Goal: Task Accomplishment & Management: Use online tool/utility

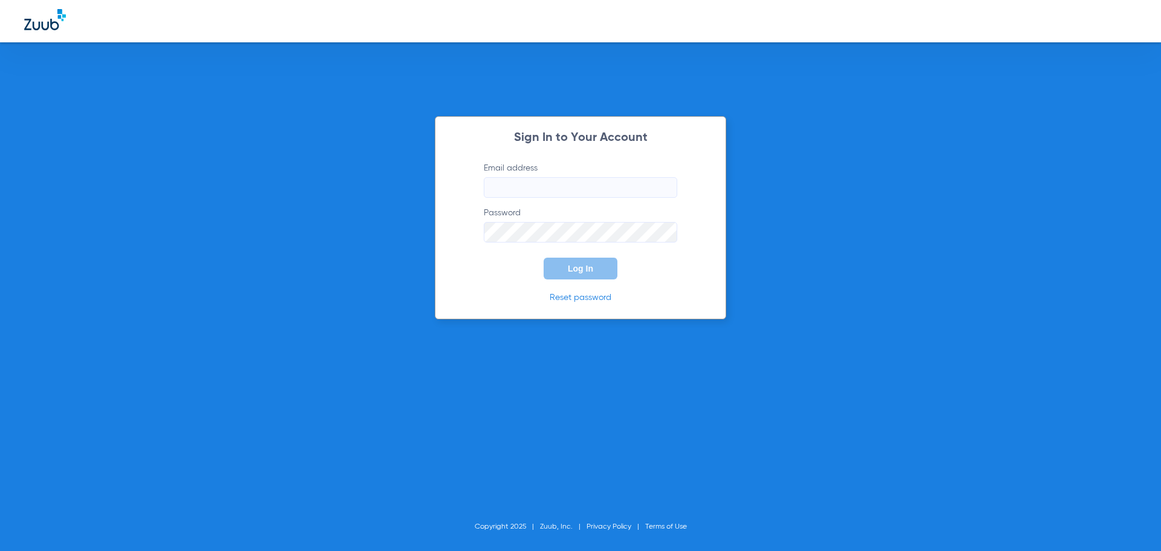
type input "[EMAIL_ADDRESS][DOMAIN_NAME]"
click at [588, 268] on span "Log In" at bounding box center [580, 269] width 25 height 10
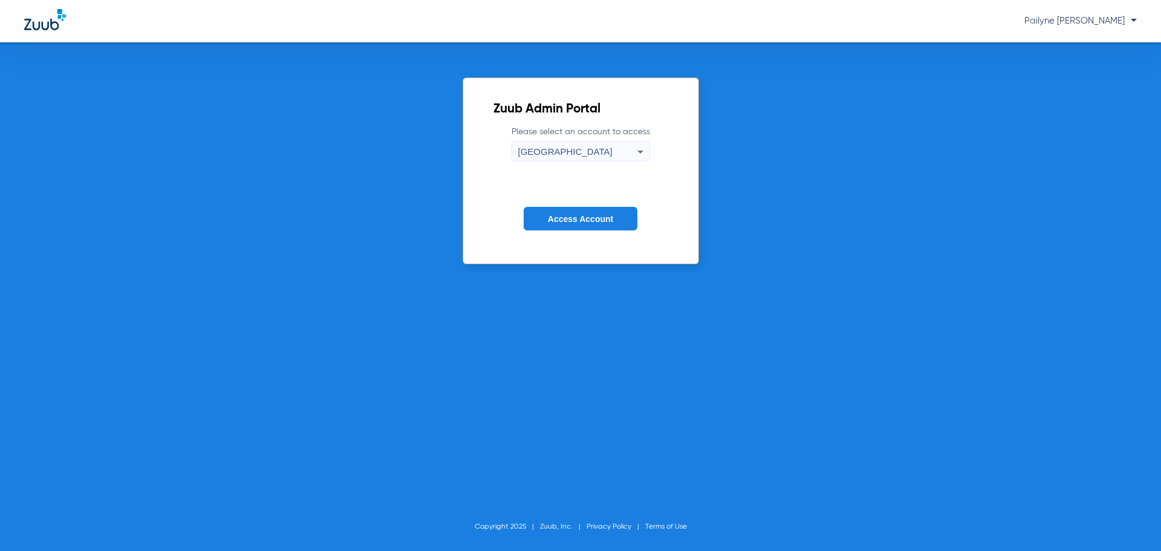
click at [580, 154] on div "[GEOGRAPHIC_DATA]" at bounding box center [577, 151] width 119 height 21
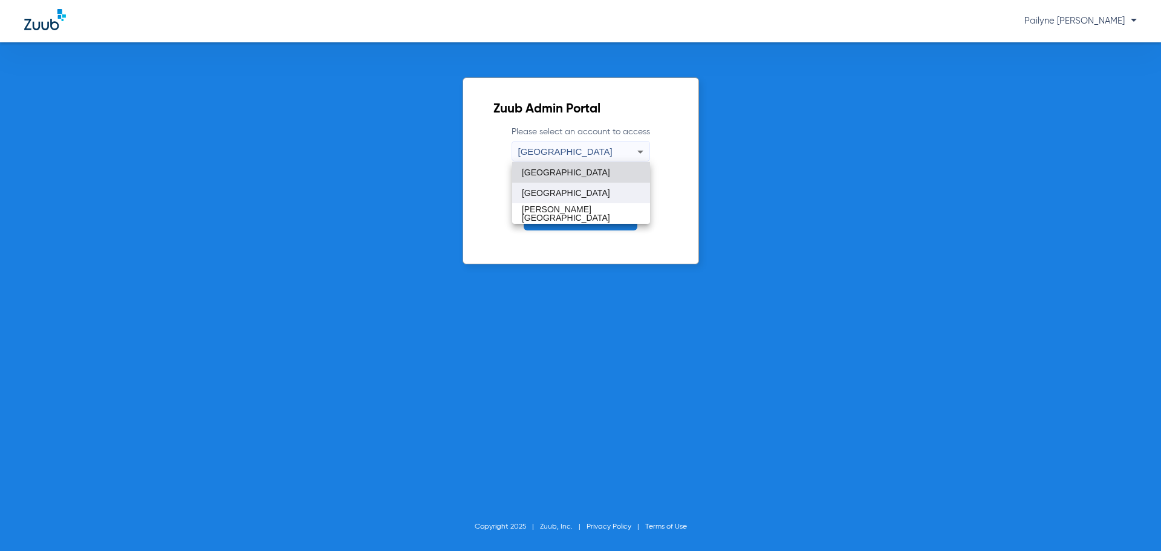
click at [569, 198] on mat-option "[GEOGRAPHIC_DATA]" at bounding box center [581, 193] width 138 height 21
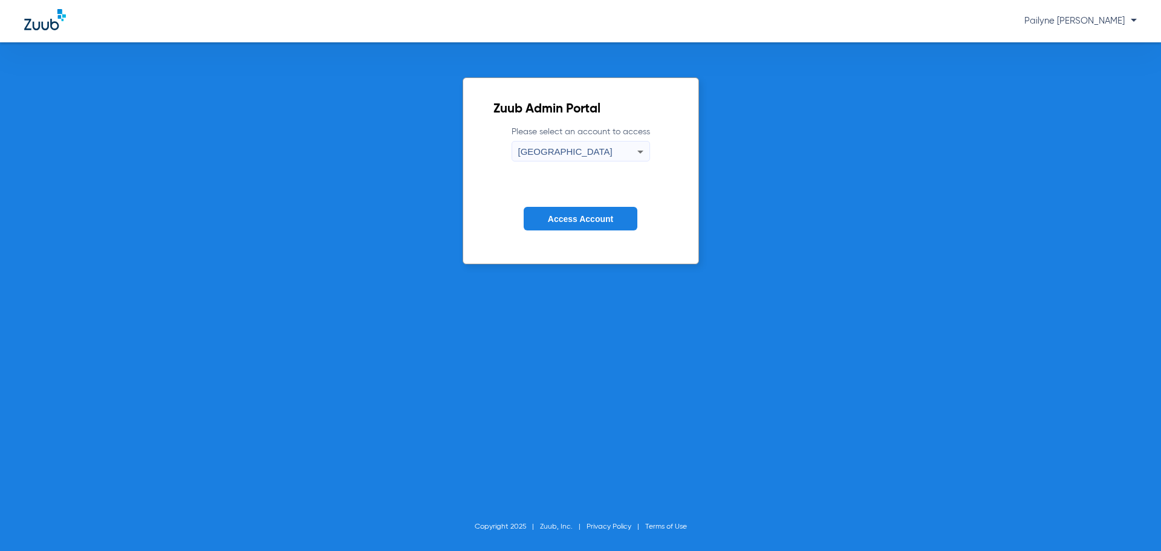
click at [588, 223] on span "Access Account" at bounding box center [580, 219] width 65 height 10
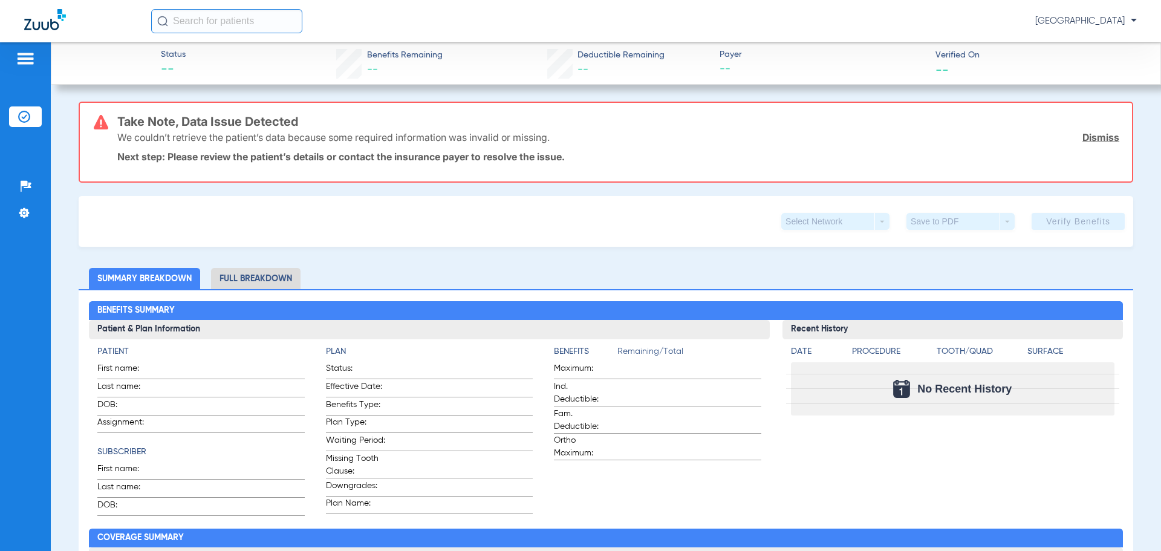
click at [229, 20] on input "text" at bounding box center [226, 21] width 151 height 24
click at [258, 20] on input "text" at bounding box center [226, 21] width 151 height 24
click at [322, 172] on div "Take Note, Data Issue Detected We couldn’t retrieve the patient’s data because …" at bounding box center [618, 142] width 1002 height 79
click at [192, 17] on input "text" at bounding box center [226, 21] width 151 height 24
type input "[PERSON_NAME]"
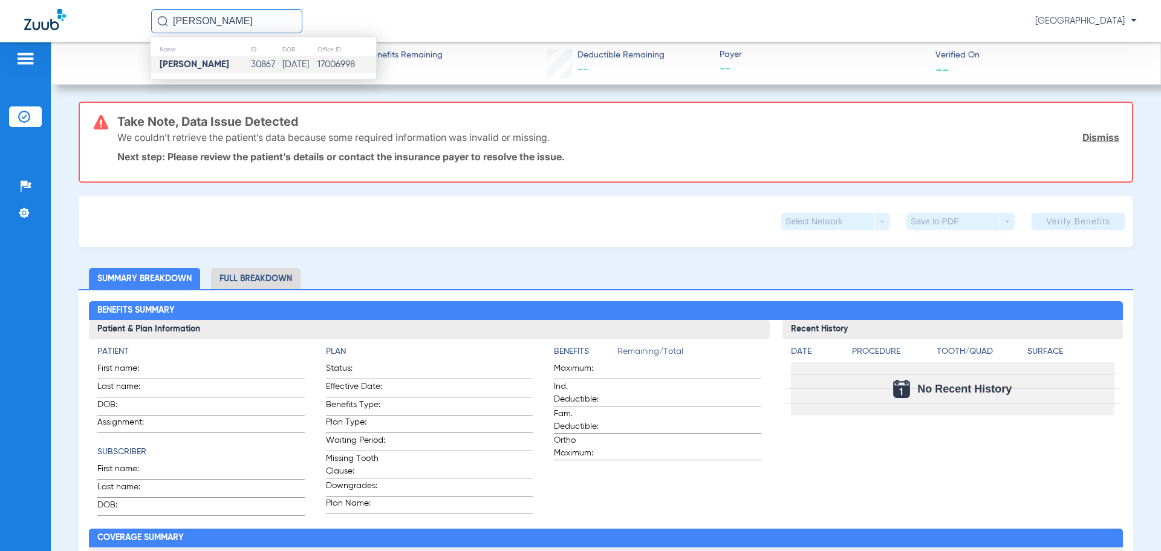
click at [209, 60] on strong "[PERSON_NAME]" at bounding box center [195, 64] width 70 height 9
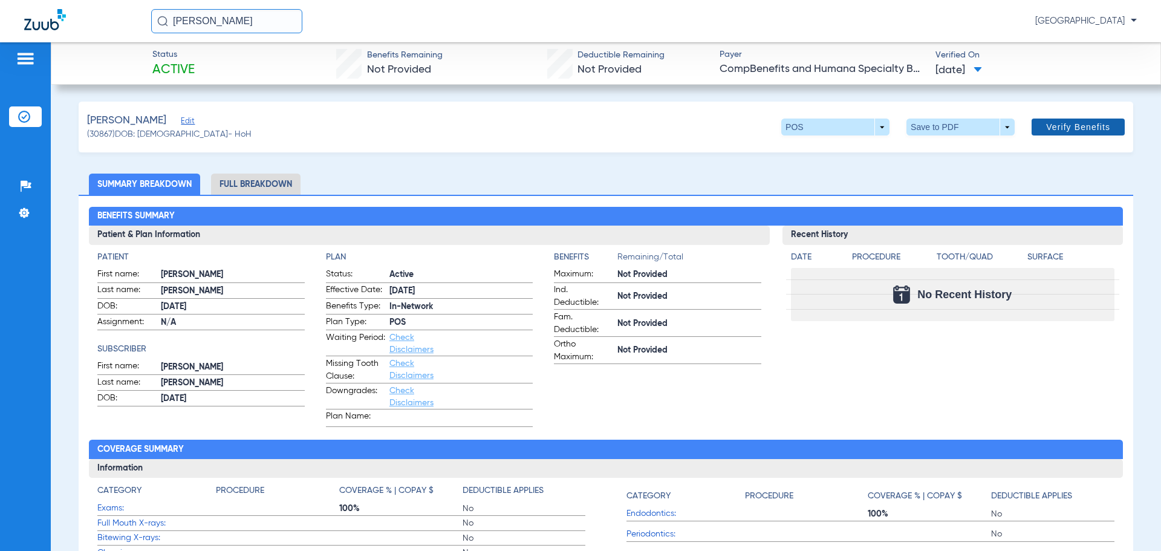
click at [1089, 125] on span "Verify Benefits" at bounding box center [1078, 127] width 64 height 10
click at [258, 185] on li "Full Breakdown" at bounding box center [255, 184] width 89 height 21
